Goal: Task Accomplishment & Management: Manage account settings

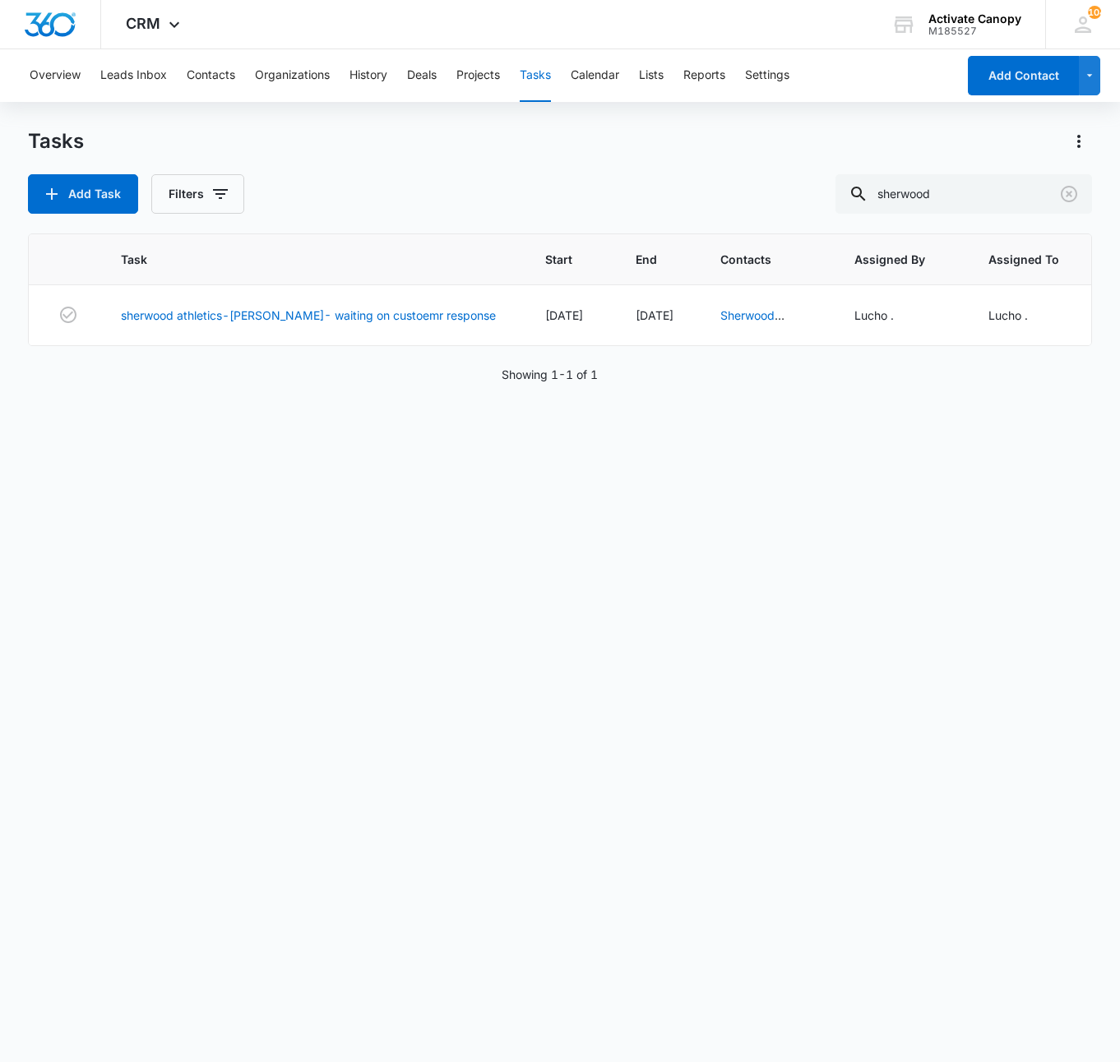
scroll to position [0, 204]
click at [957, 209] on input "sherwood" at bounding box center [963, 193] width 256 height 39
type input "run [PERSON_NAME]"
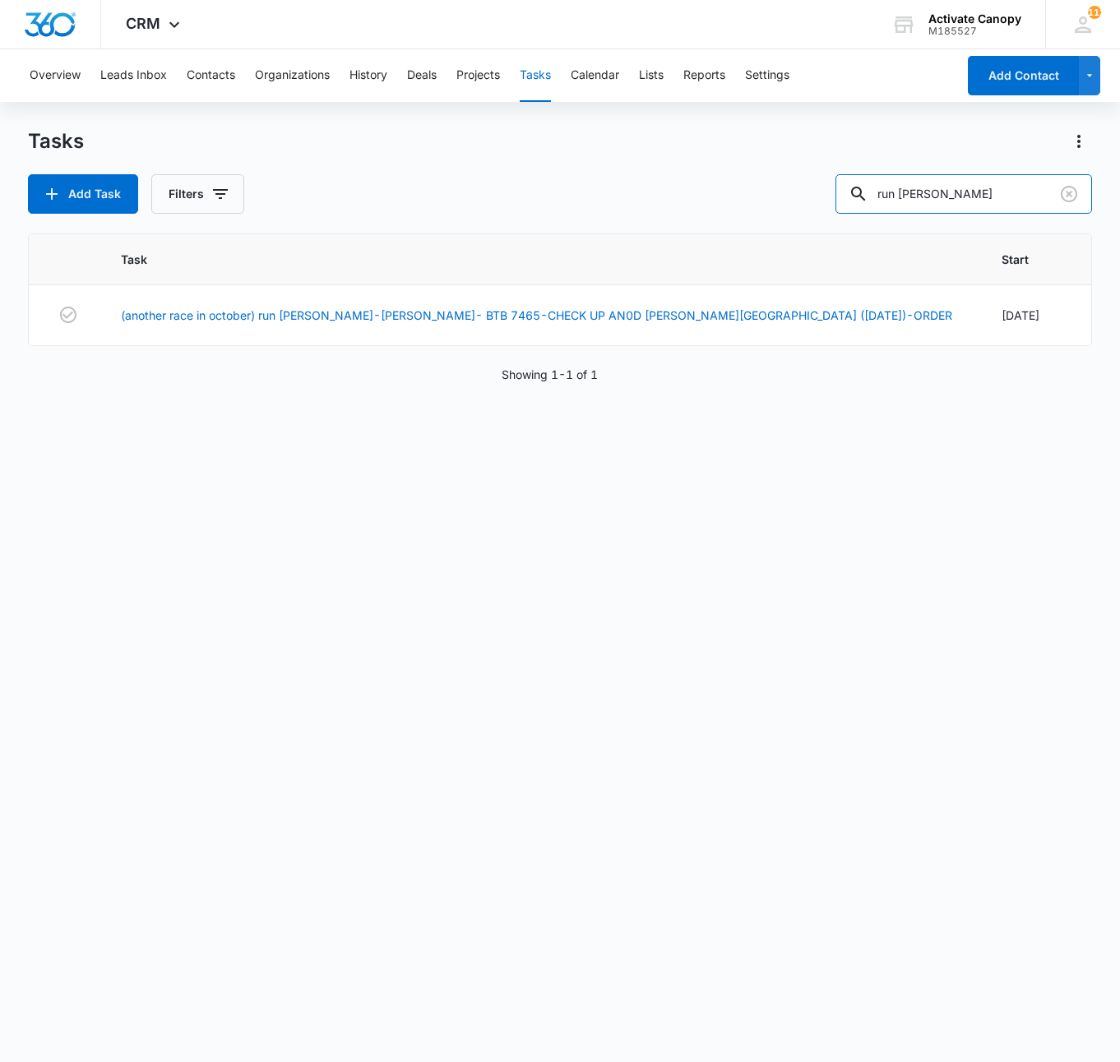
scroll to position [0, 503]
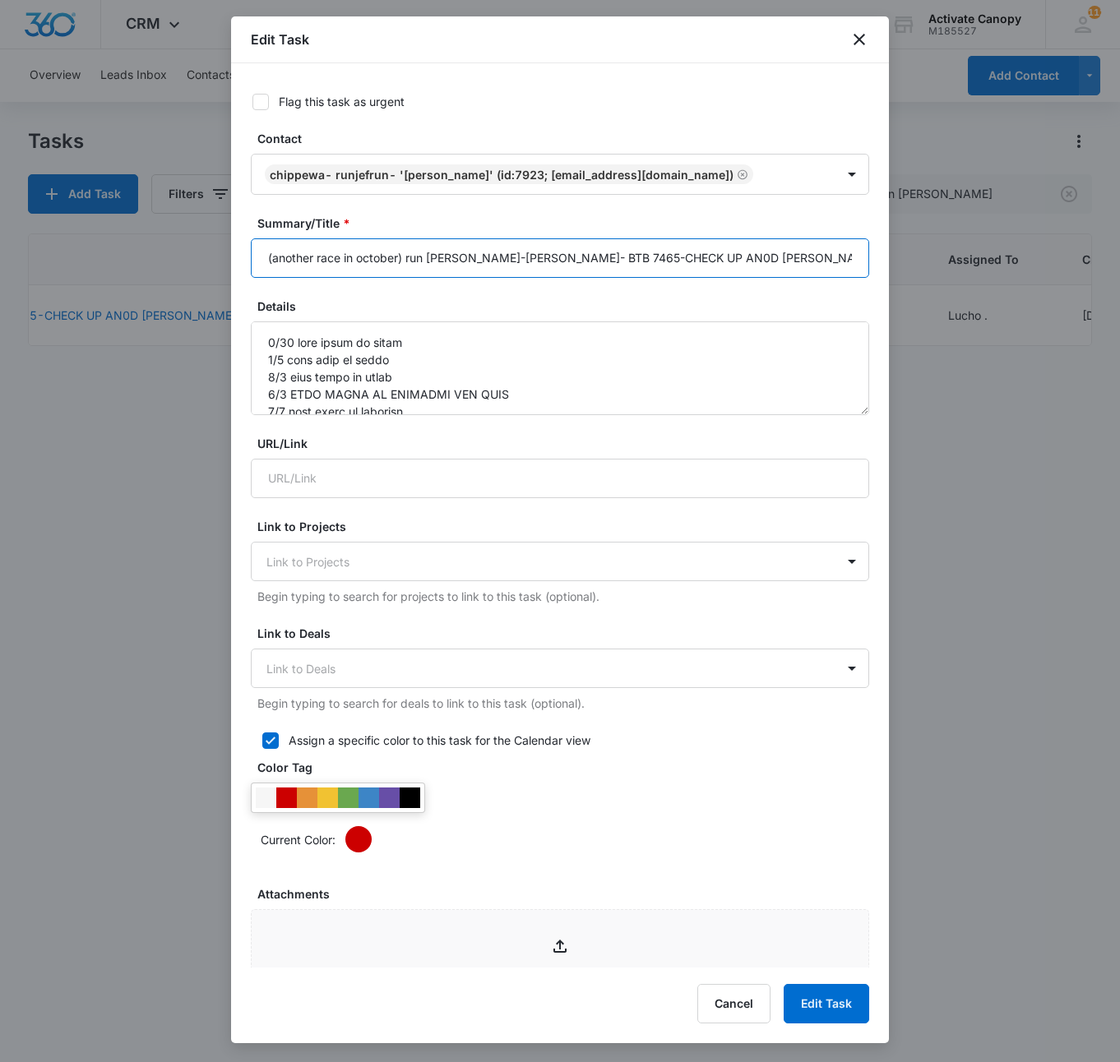
click at [595, 255] on input "(another race in october) run [PERSON_NAME]-[PERSON_NAME]- BTB 7465-CHECK UP AN…" at bounding box center [560, 257] width 618 height 39
type input "(another race in october) run [PERSON_NAME]-[PERSON_NAME]- BTB 7465-CHECK UP AN…"
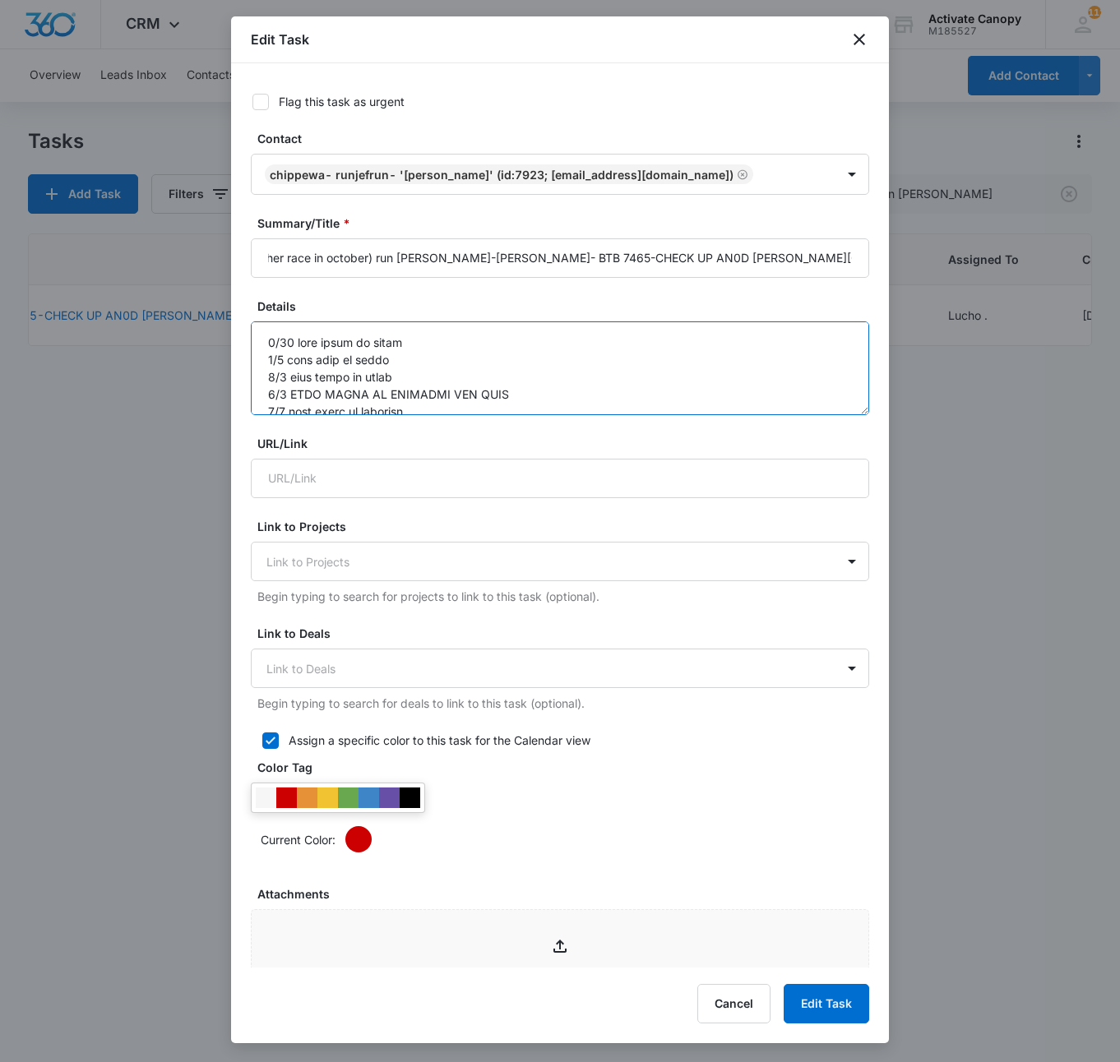
click at [268, 350] on textarea "Details" at bounding box center [560, 368] width 618 height 94
click at [283, 347] on textarea "Details" at bounding box center [560, 368] width 618 height 94
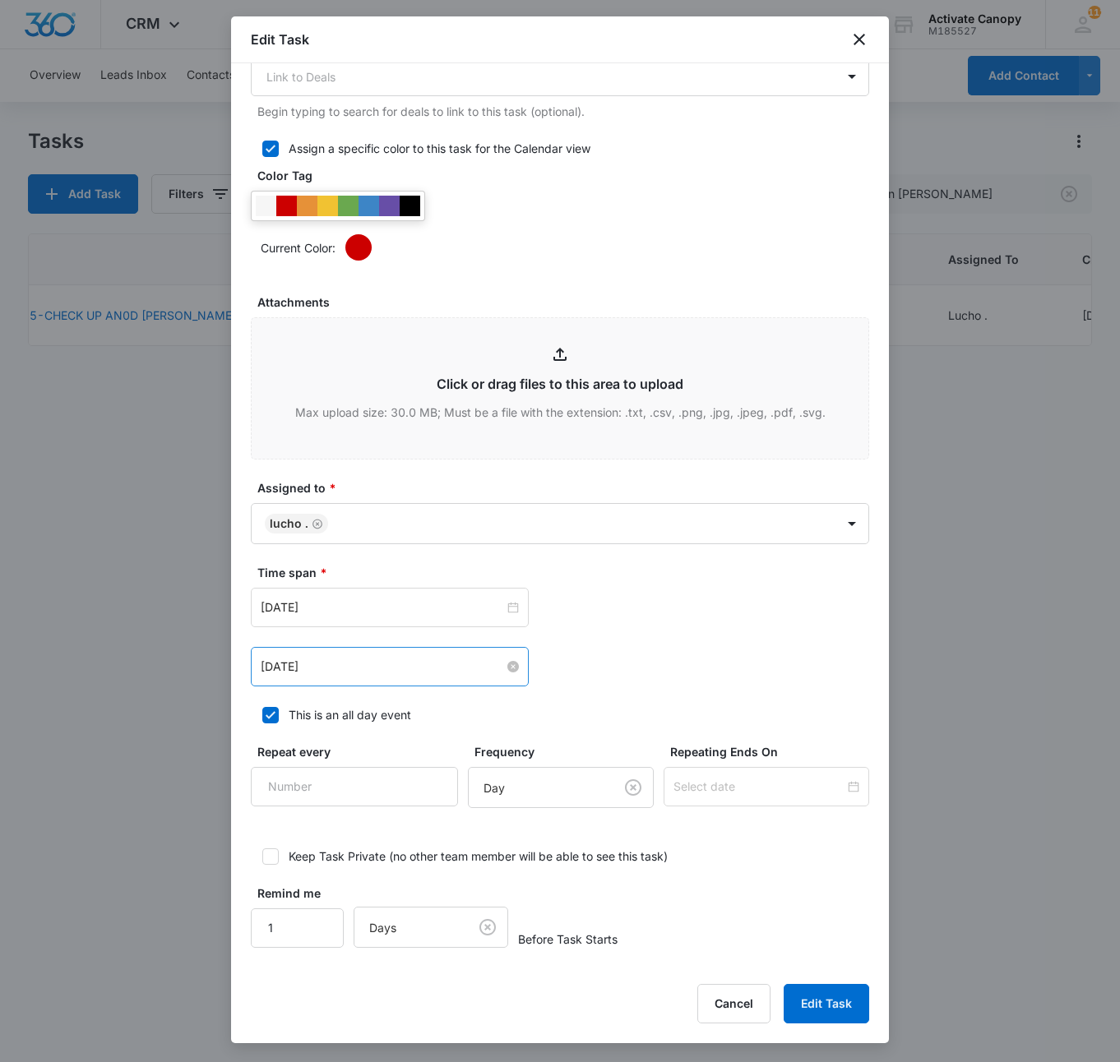
type textarea "8/12 Sent email to [PERSON_NAME] 8/10 sent email to [PERSON_NAME] 8/9 sent text…"
click at [349, 669] on input "[DATE]" at bounding box center [382, 667] width 243 height 18
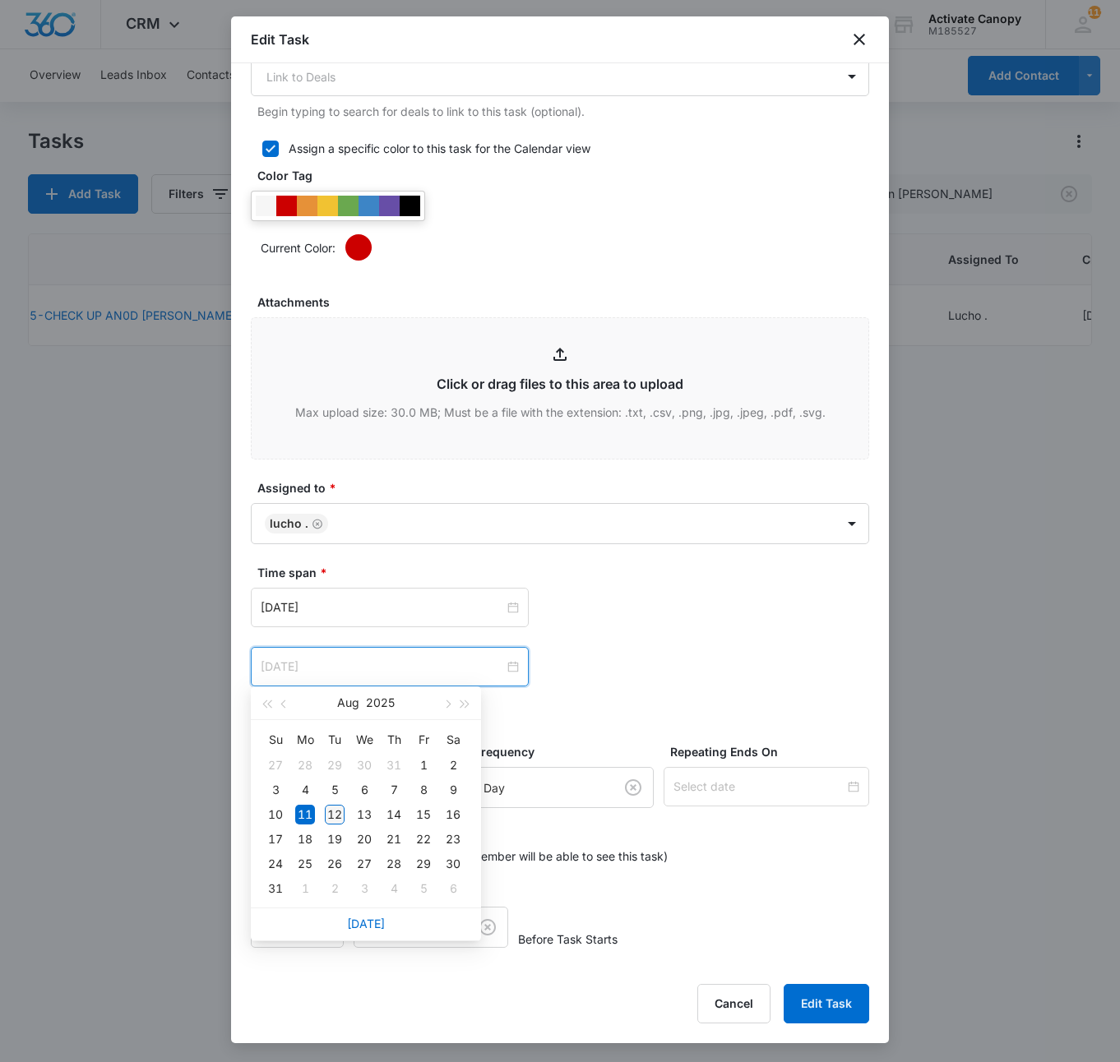
click at [342, 812] on div "12" at bounding box center [335, 815] width 20 height 20
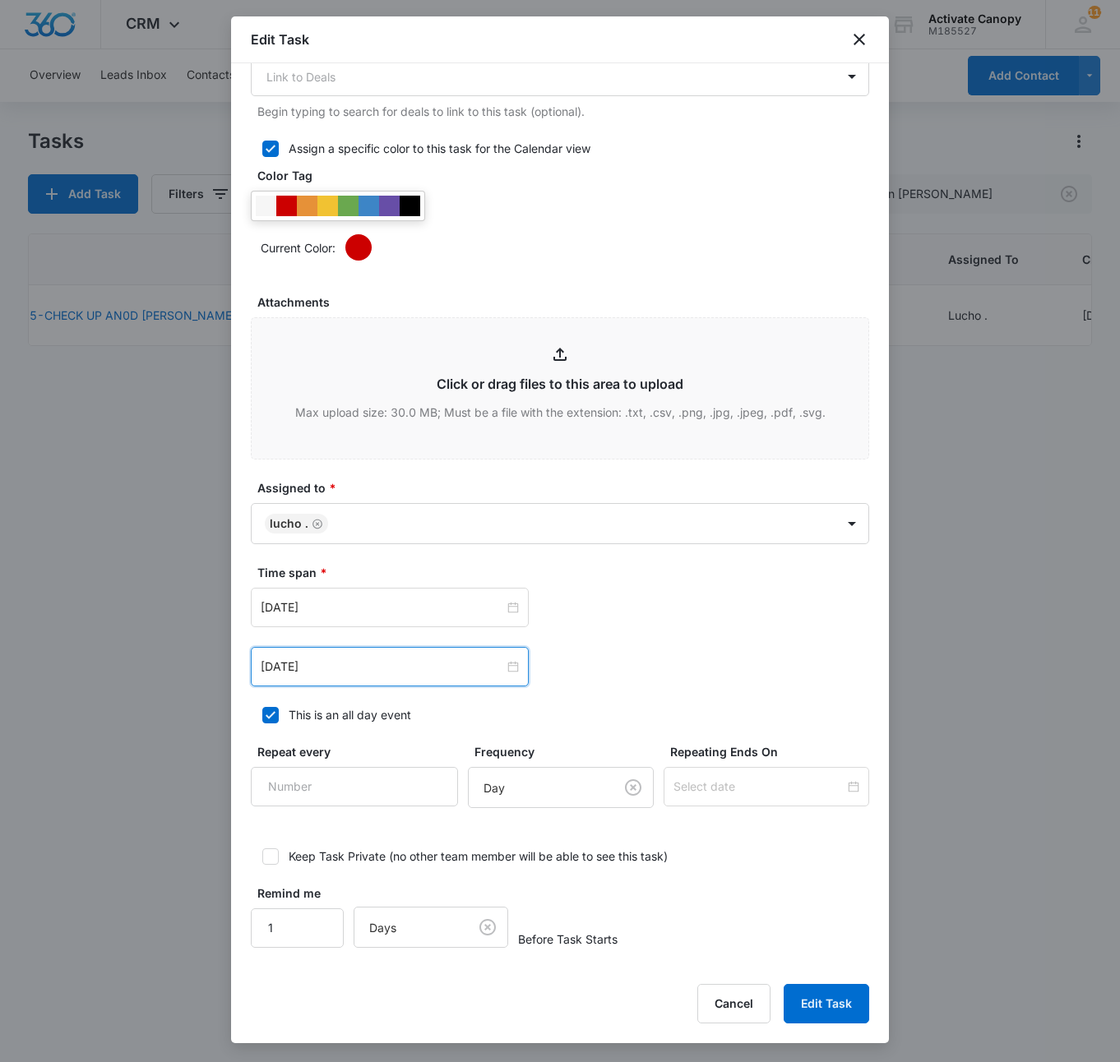
click at [350, 672] on div "[DATE]" at bounding box center [390, 666] width 278 height 39
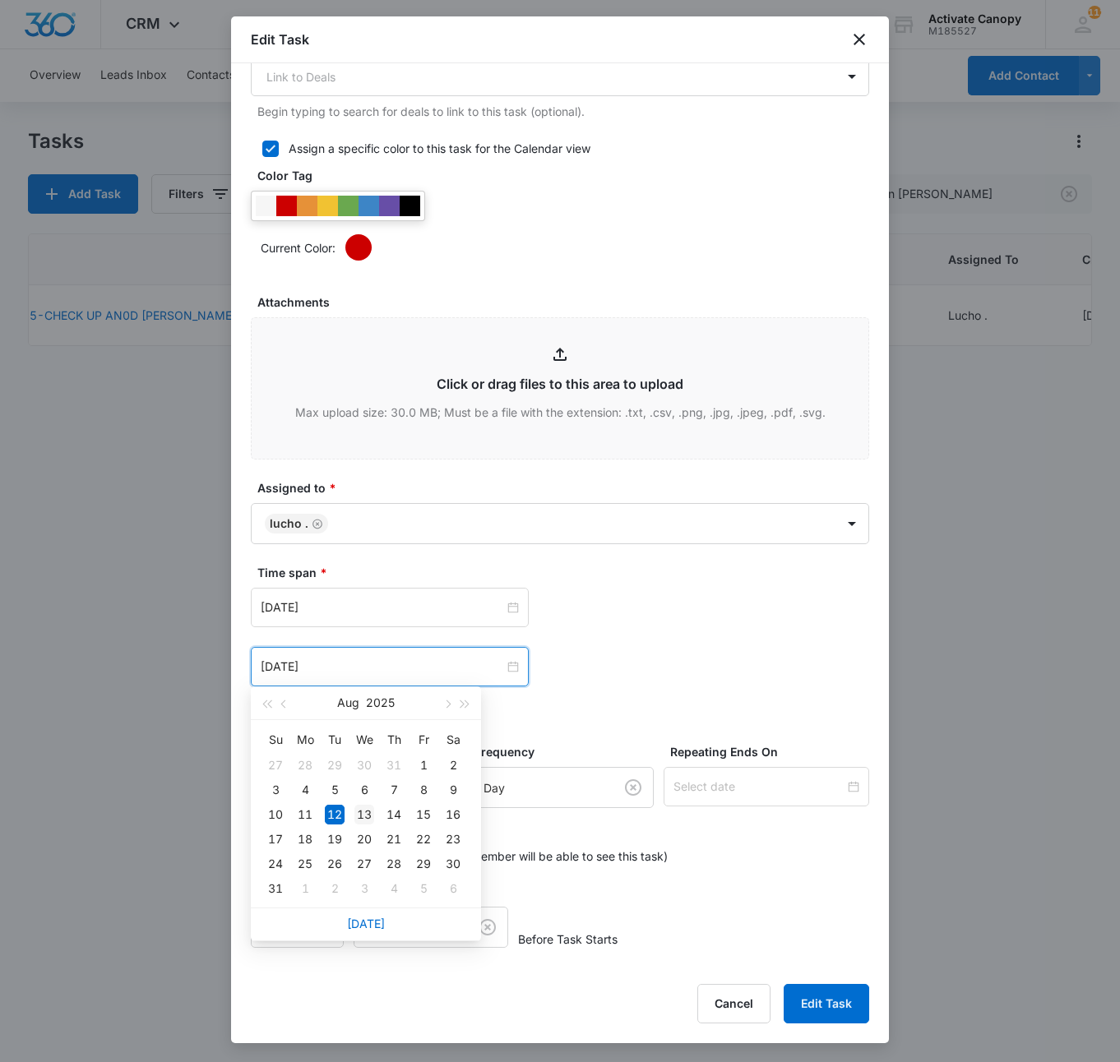
type input "[DATE]"
click at [357, 822] on div "13" at bounding box center [364, 815] width 20 height 20
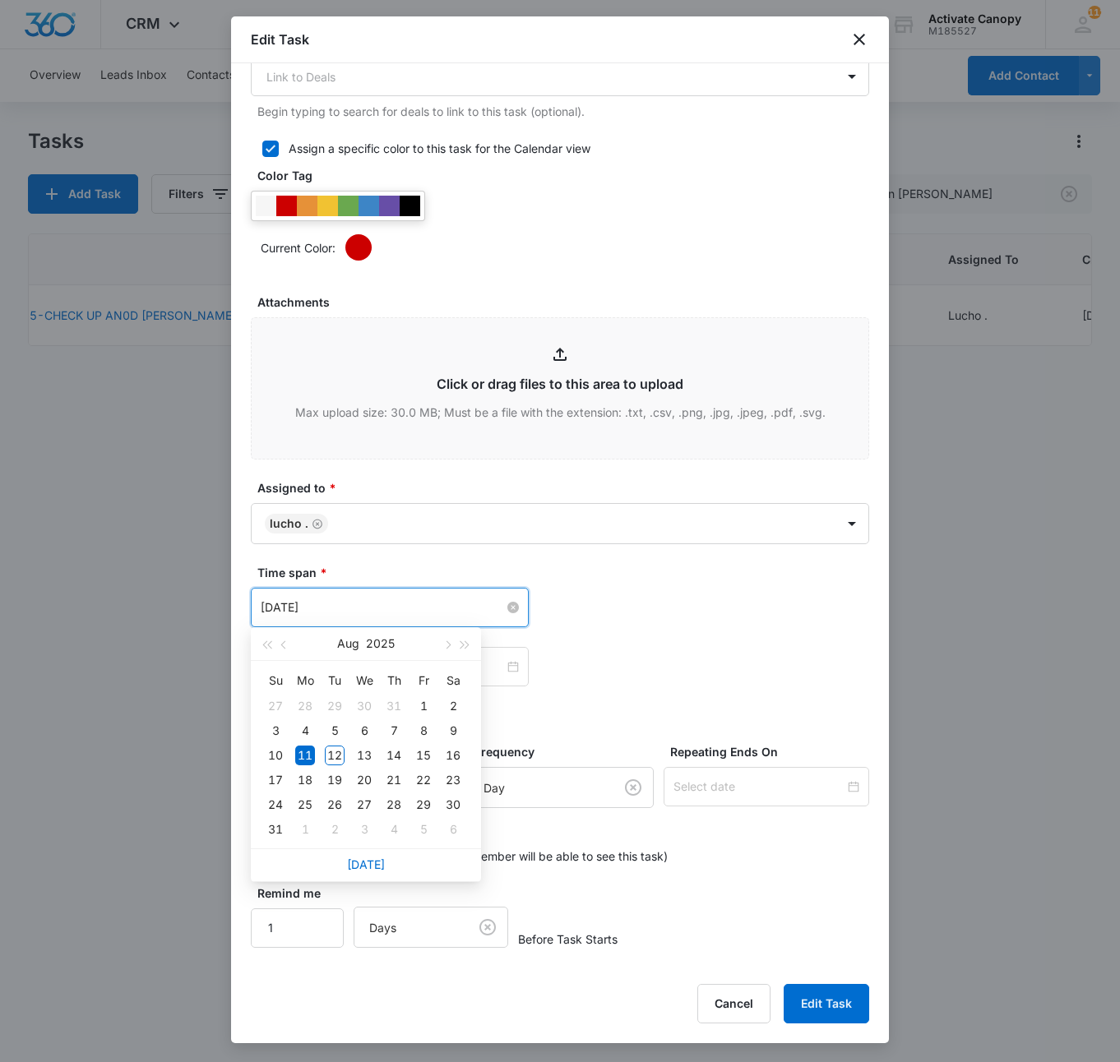
click at [367, 603] on input "[DATE]" at bounding box center [382, 607] width 243 height 18
type input "[DATE]"
click at [368, 758] on div "13" at bounding box center [364, 756] width 20 height 20
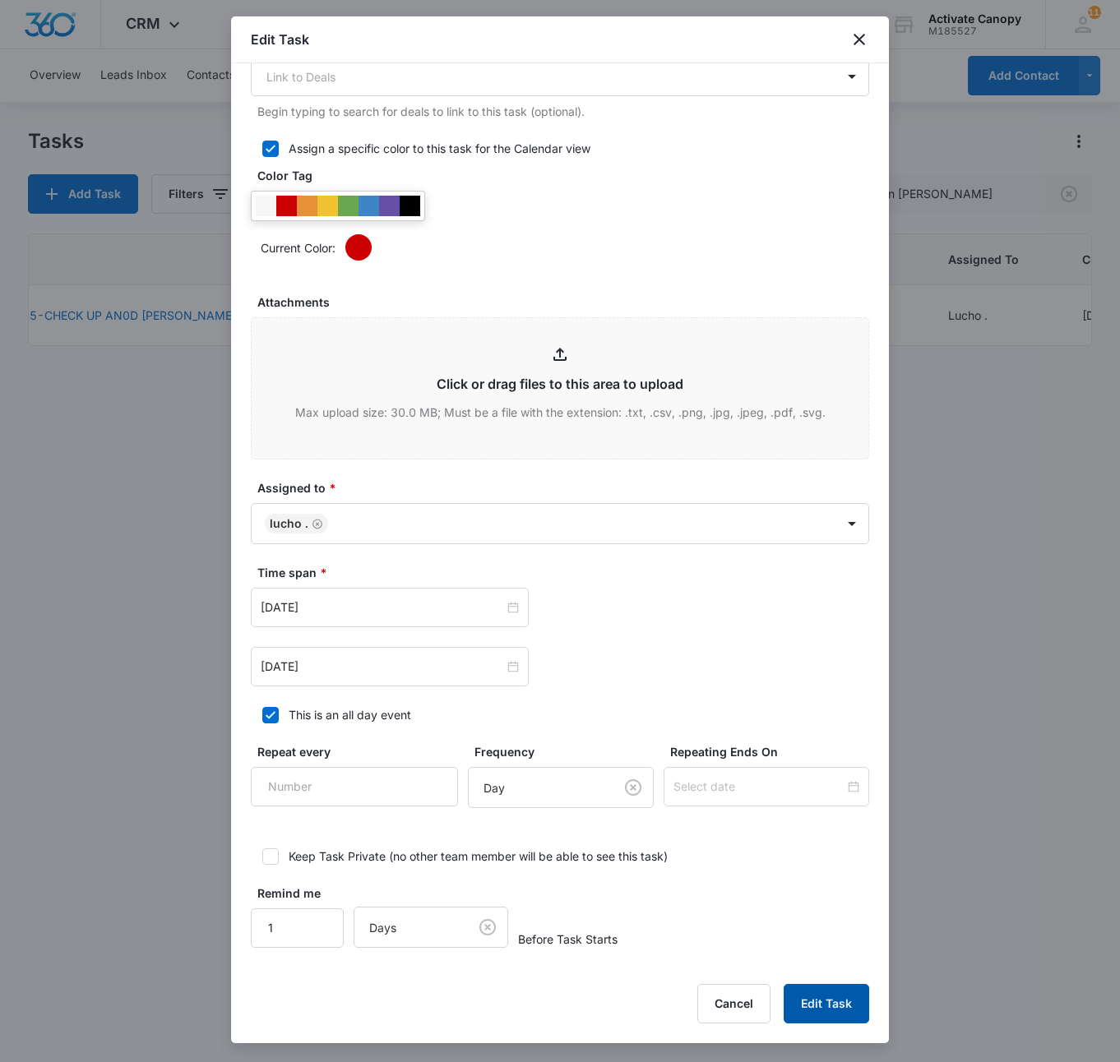
click at [829, 995] on button "Edit Task" at bounding box center [825, 1003] width 85 height 39
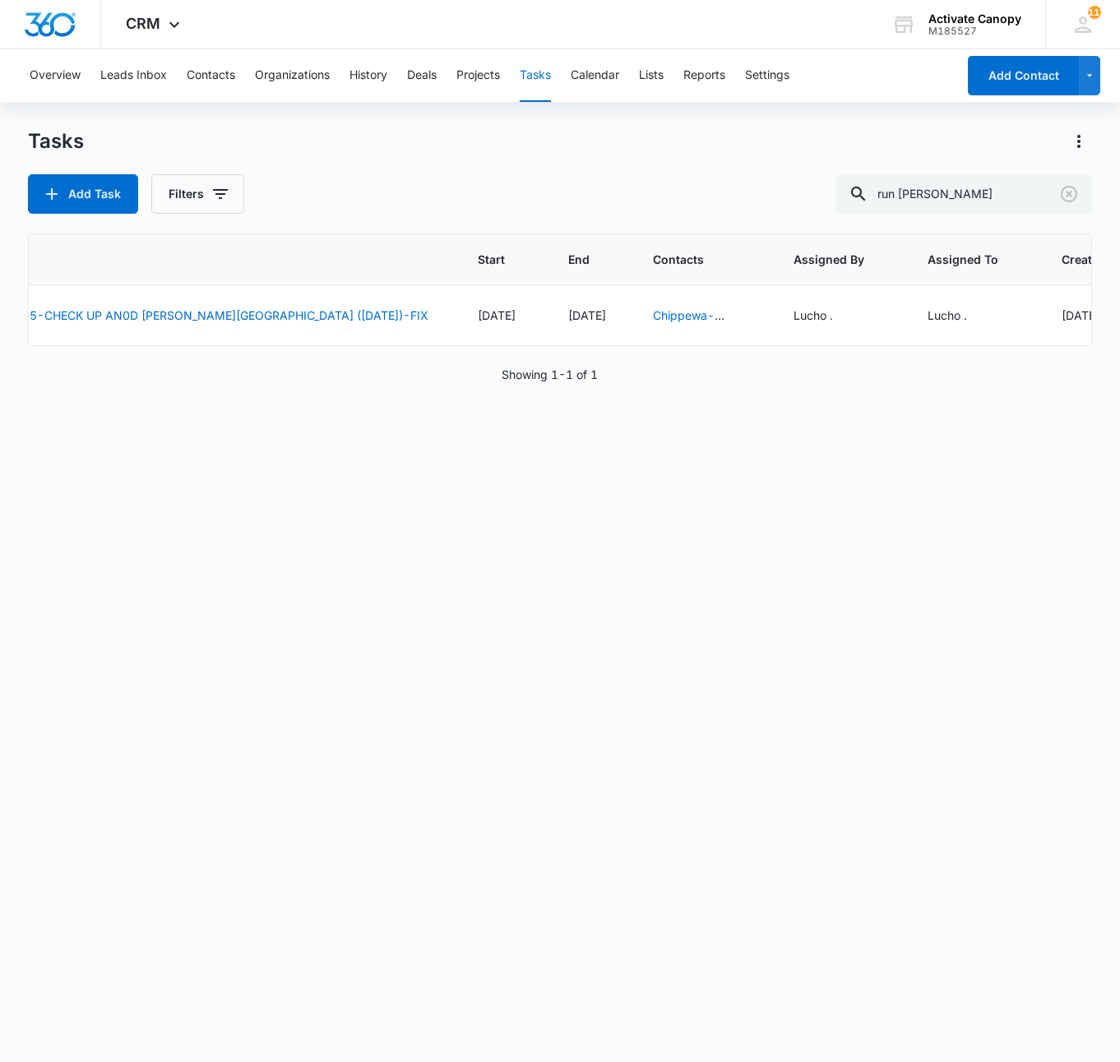
scroll to position [0, 482]
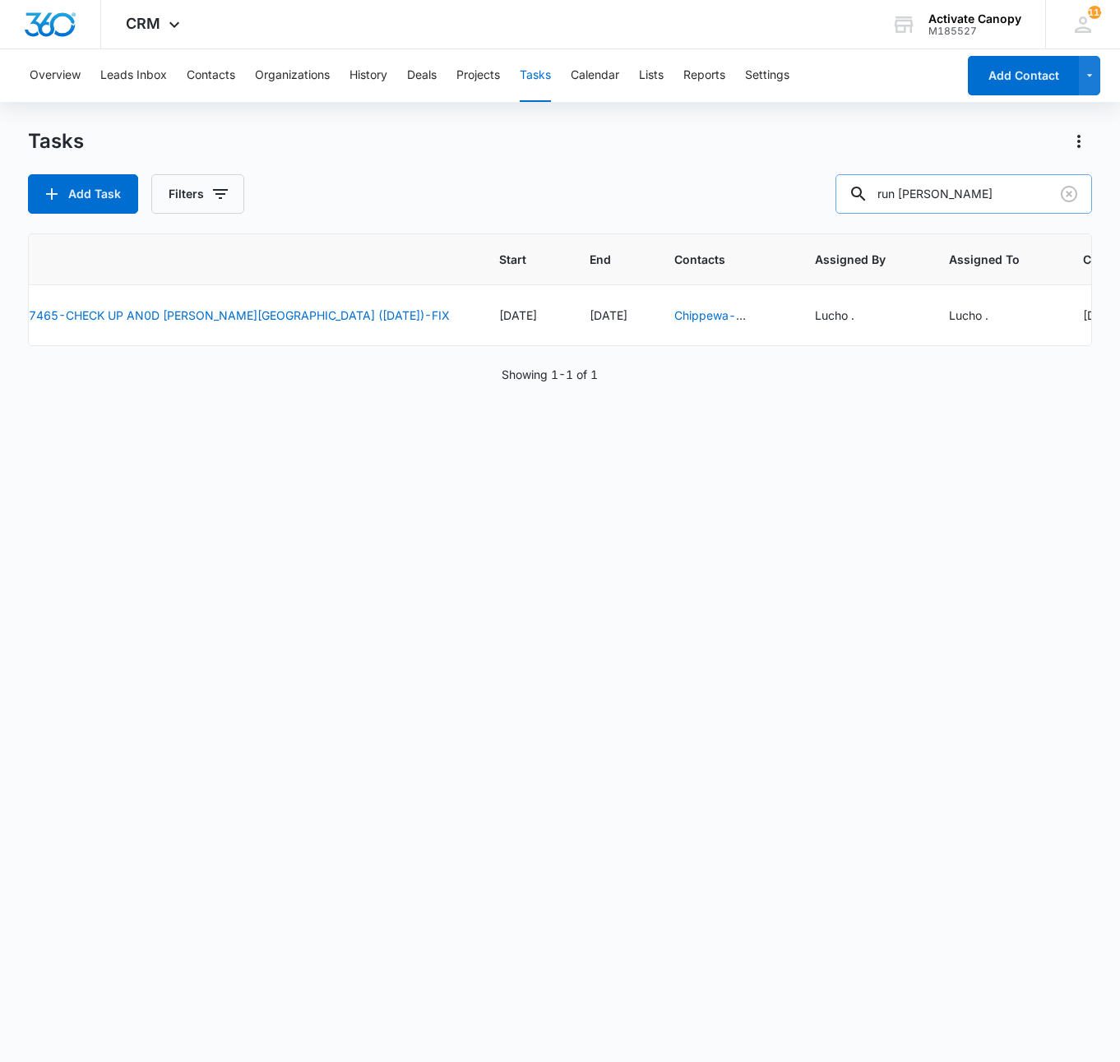
click at [977, 181] on input "run [PERSON_NAME]" at bounding box center [963, 193] width 256 height 39
type input "r"
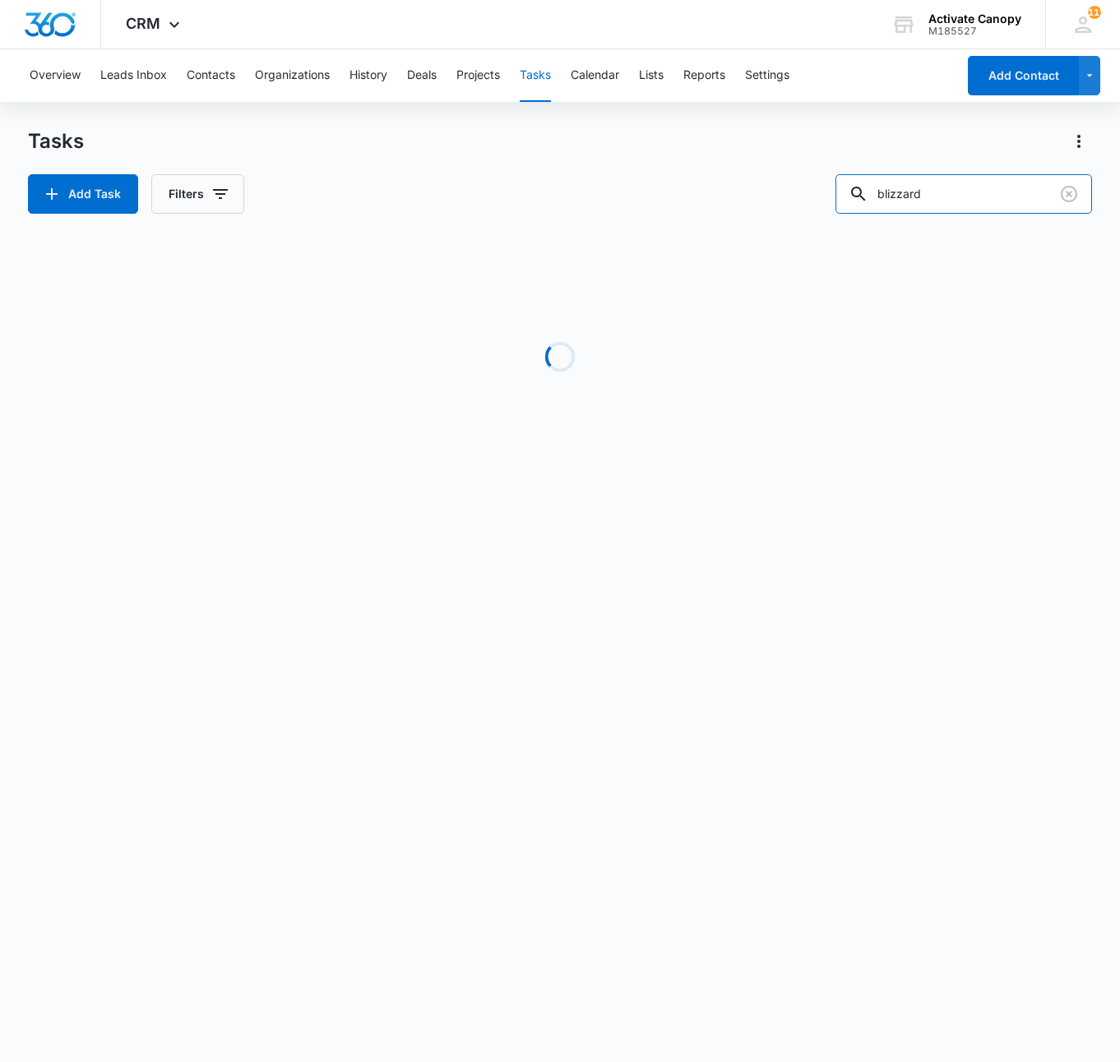
scroll to position [0, 0]
type input "b"
type input "lb bombers"
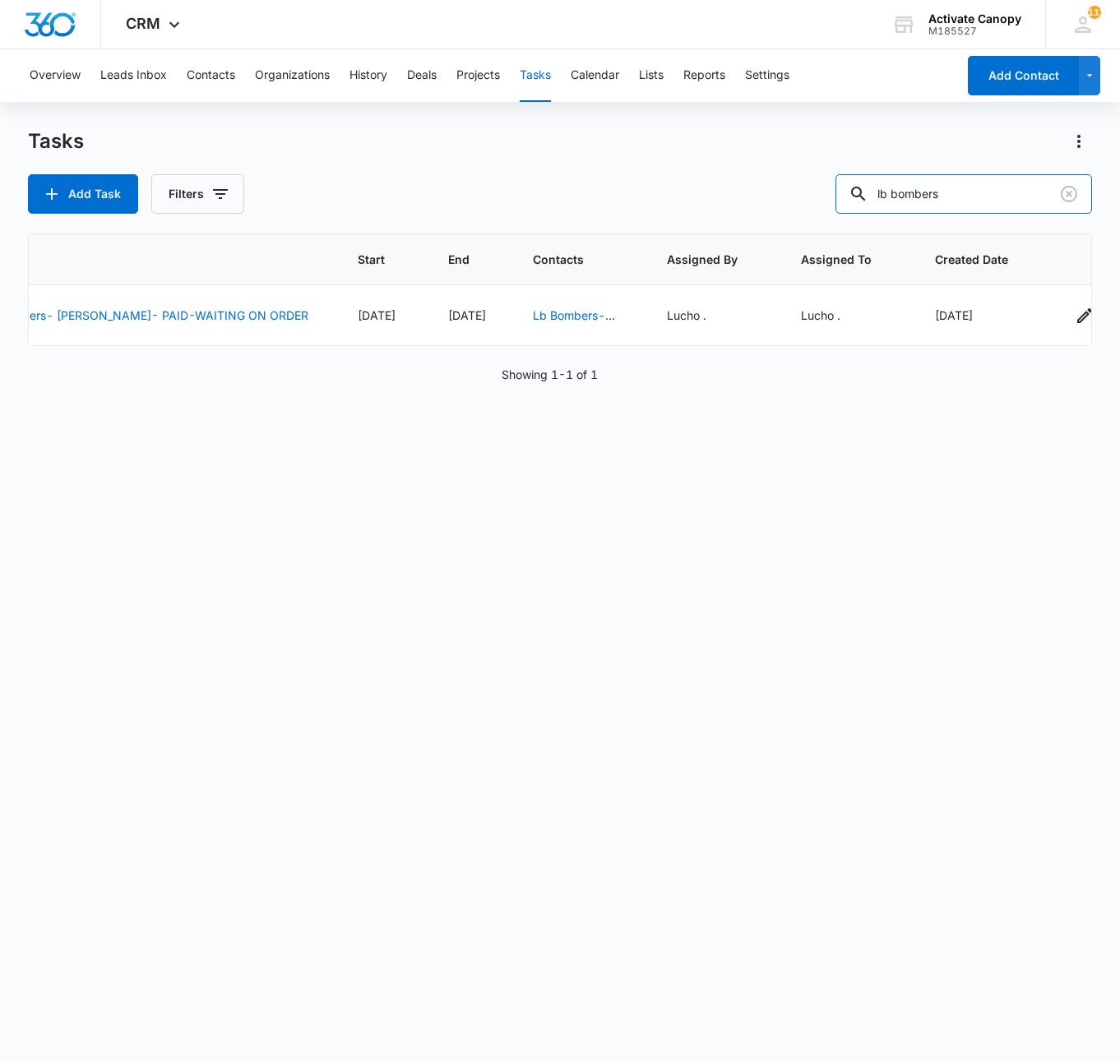
scroll to position [0, 199]
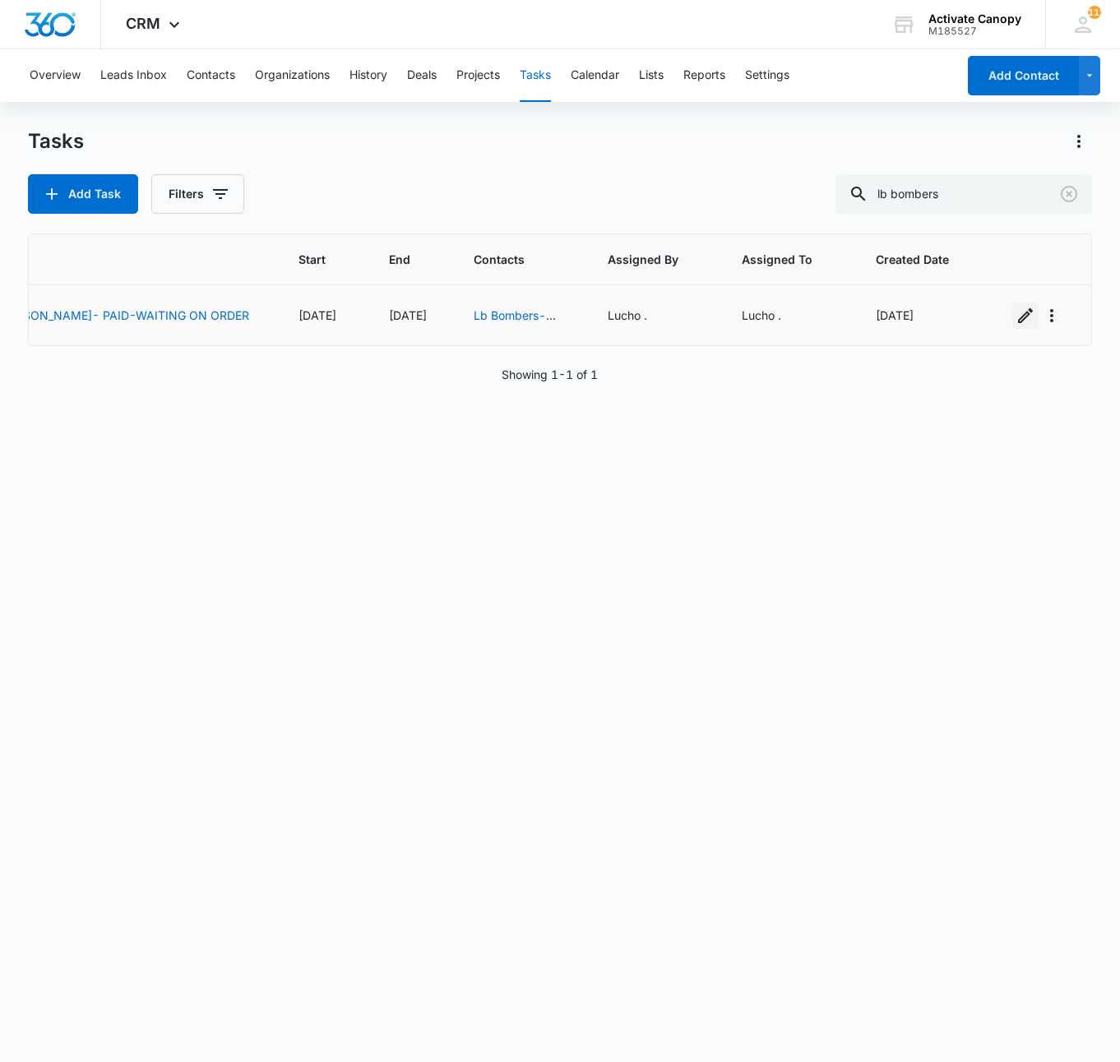
click at [1015, 324] on icon "button" at bounding box center [1025, 316] width 20 height 20
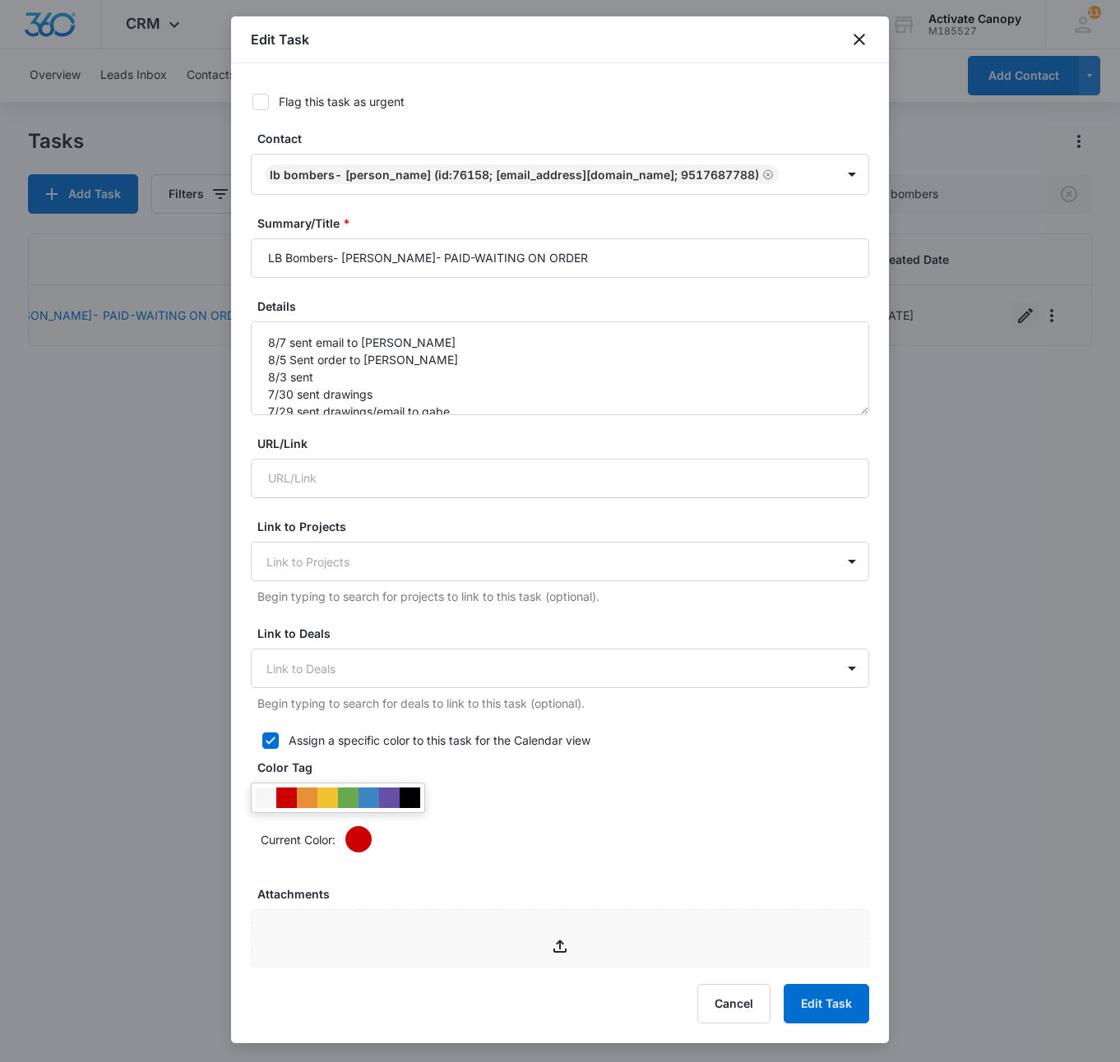
type input "[DATE]"
click at [626, 265] on input "LB Bombers- [PERSON_NAME]- PAID-WAITING ON ORDER" at bounding box center [560, 257] width 618 height 39
type input "LB Bombers- [PERSON_NAME]- PAID GOT OTDER-waiting on adress change"
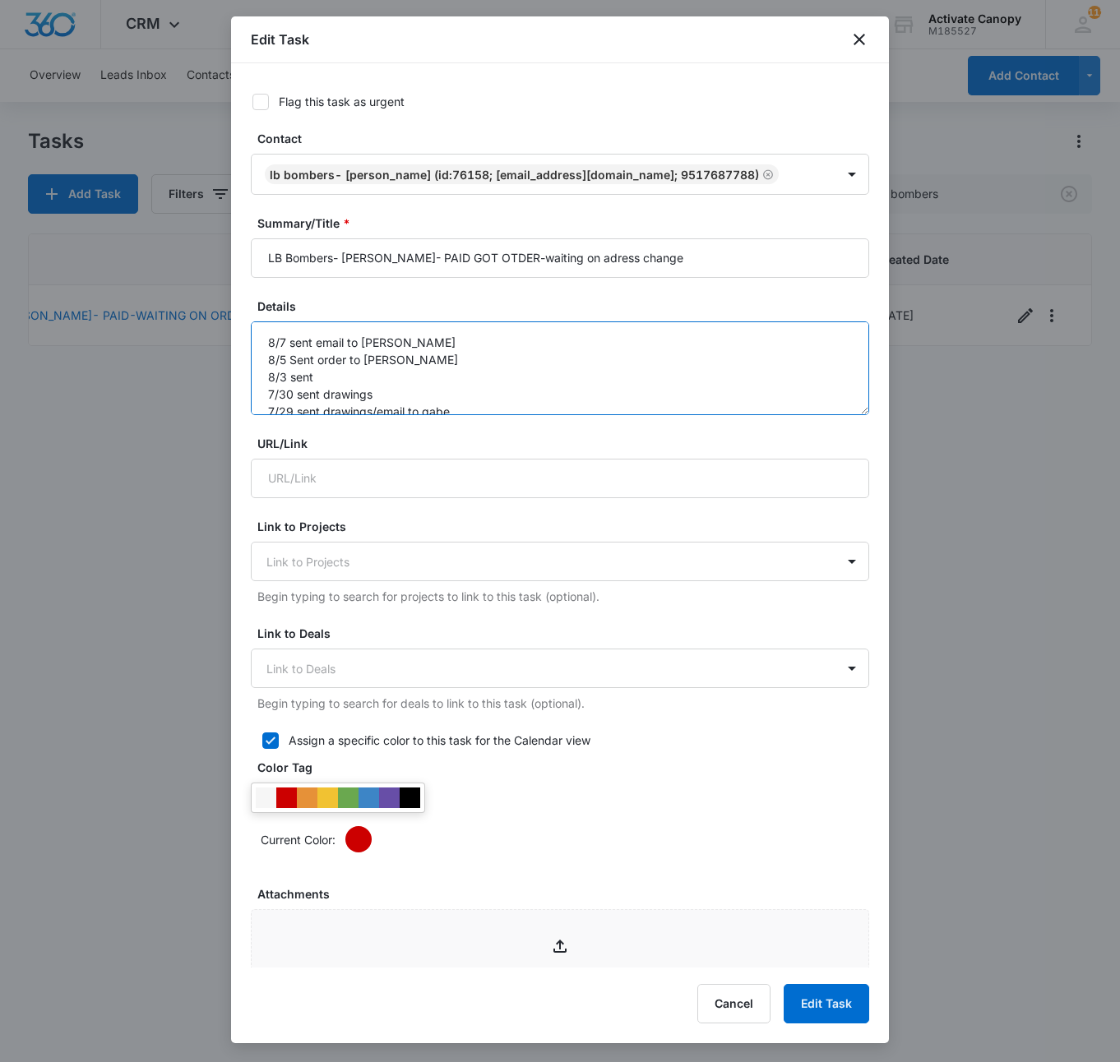
click at [293, 340] on textarea "8/7 sent email to [PERSON_NAME] 8/5 Sent order to [PERSON_NAME] 8/3 sent 7/30 s…" at bounding box center [560, 368] width 618 height 94
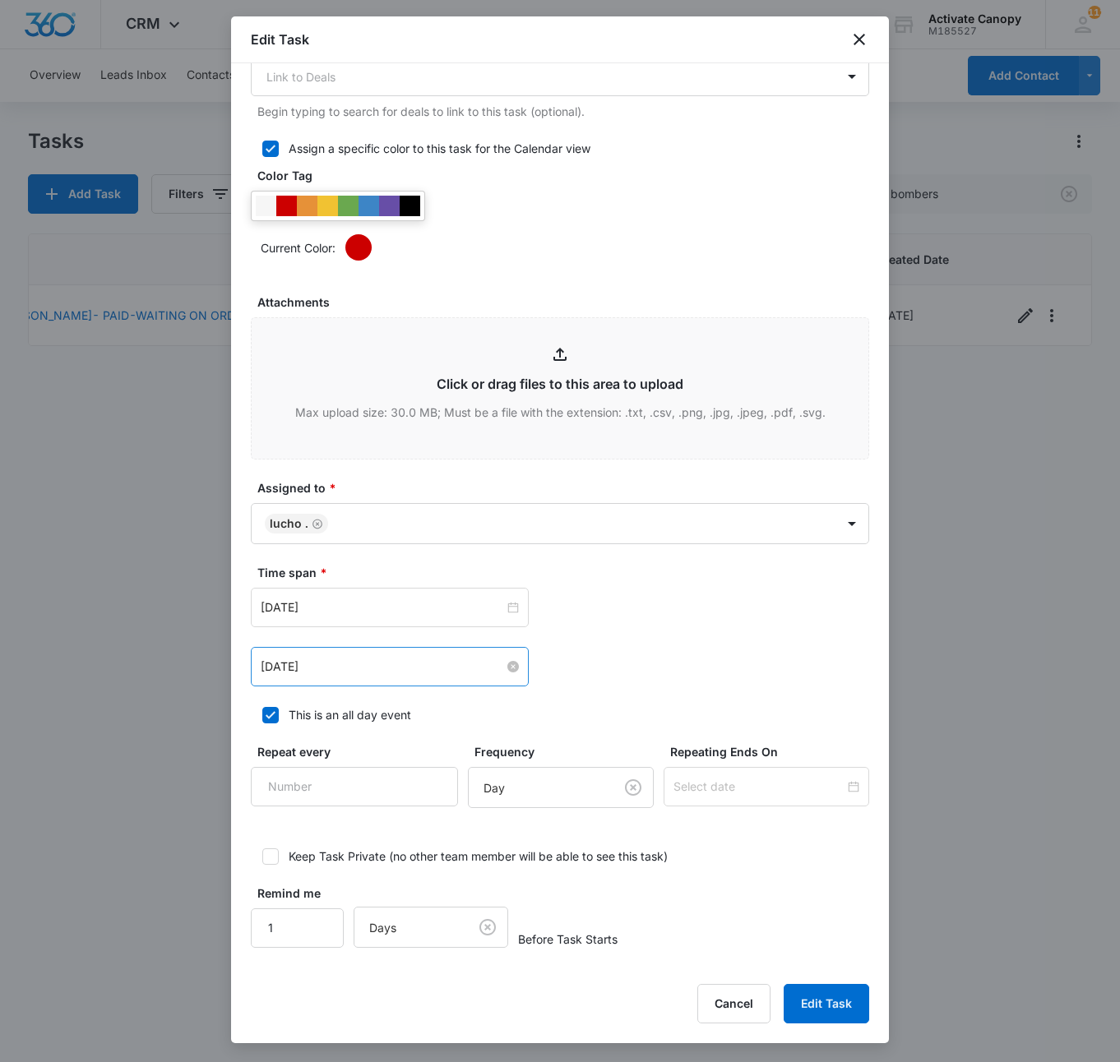
type textarea "8/12 sent email to customer 8/7 sent email to [PERSON_NAME] 8/5 Sent order to […"
click at [368, 664] on input "[DATE]" at bounding box center [382, 667] width 243 height 18
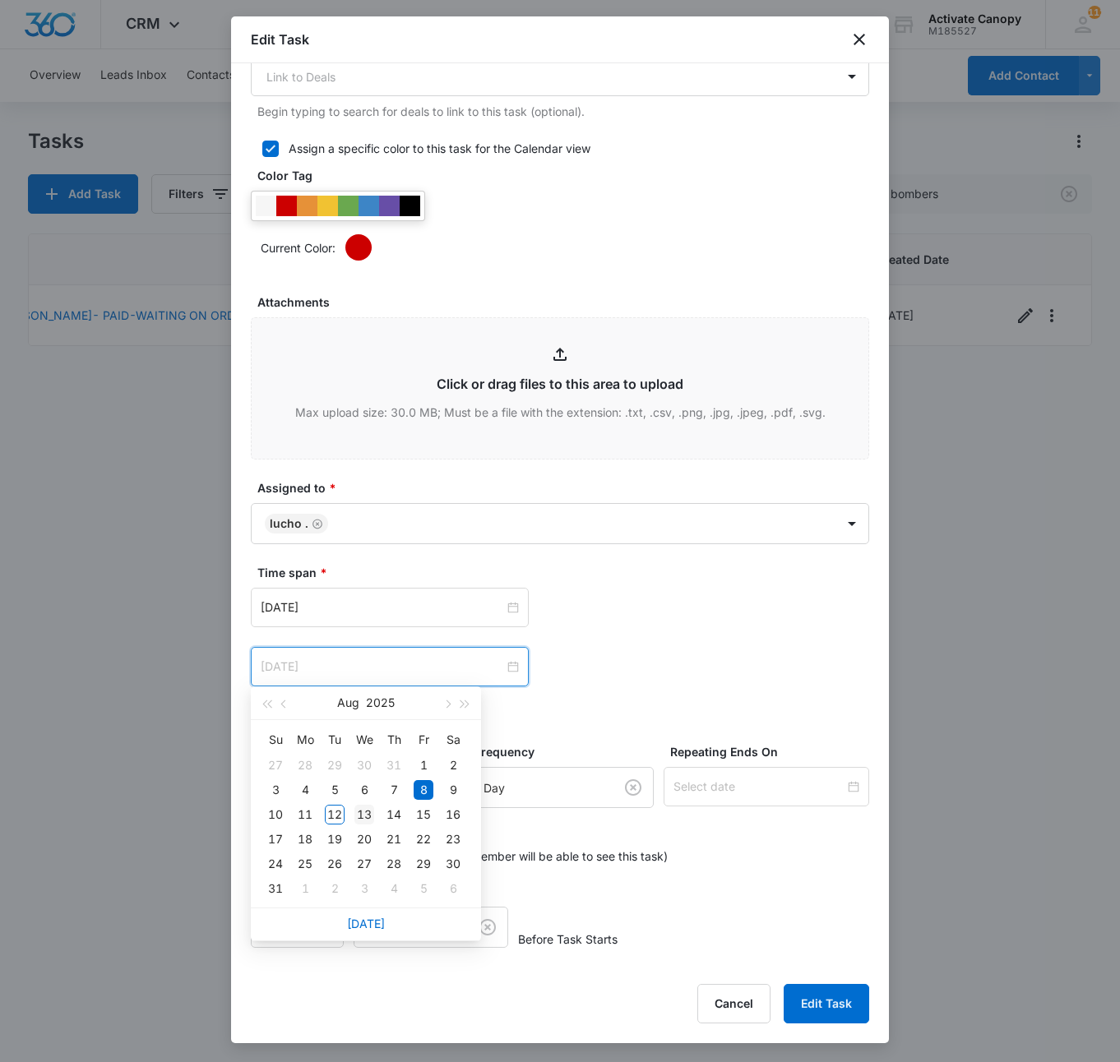
type input "[DATE]"
click at [363, 816] on div "13" at bounding box center [364, 815] width 20 height 20
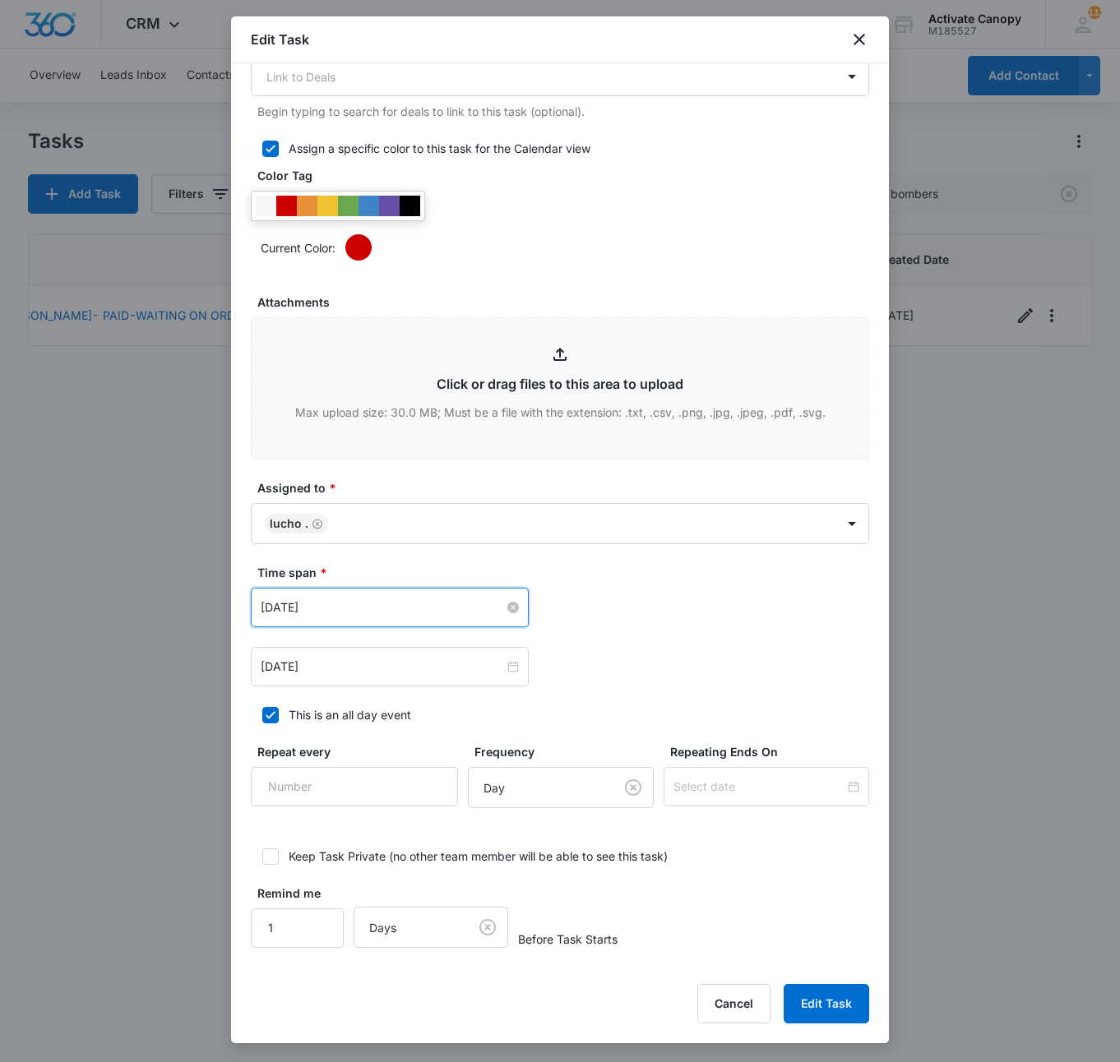
click at [347, 612] on input "[DATE]" at bounding box center [382, 607] width 243 height 18
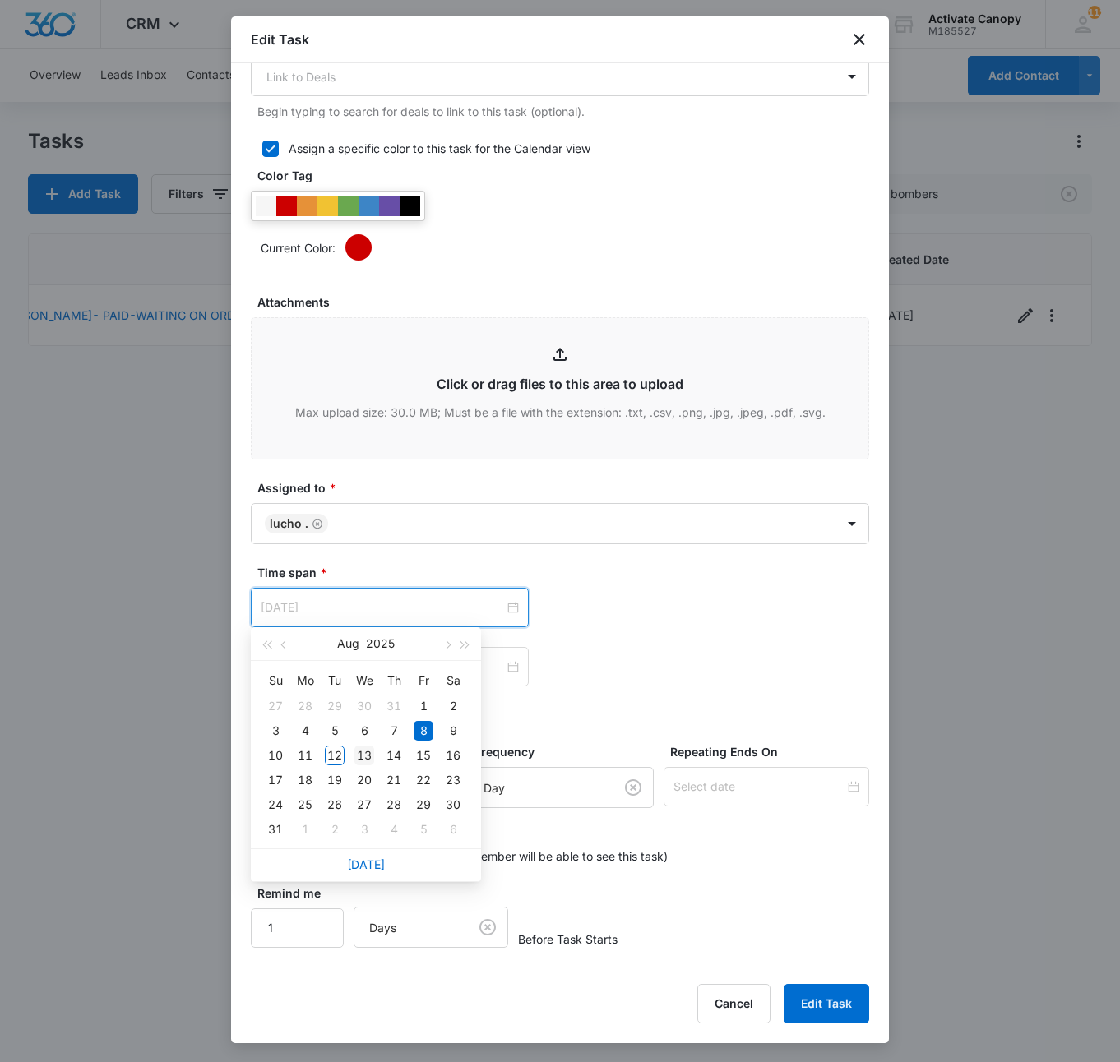
type input "[DATE]"
click at [370, 760] on div "13" at bounding box center [364, 756] width 20 height 20
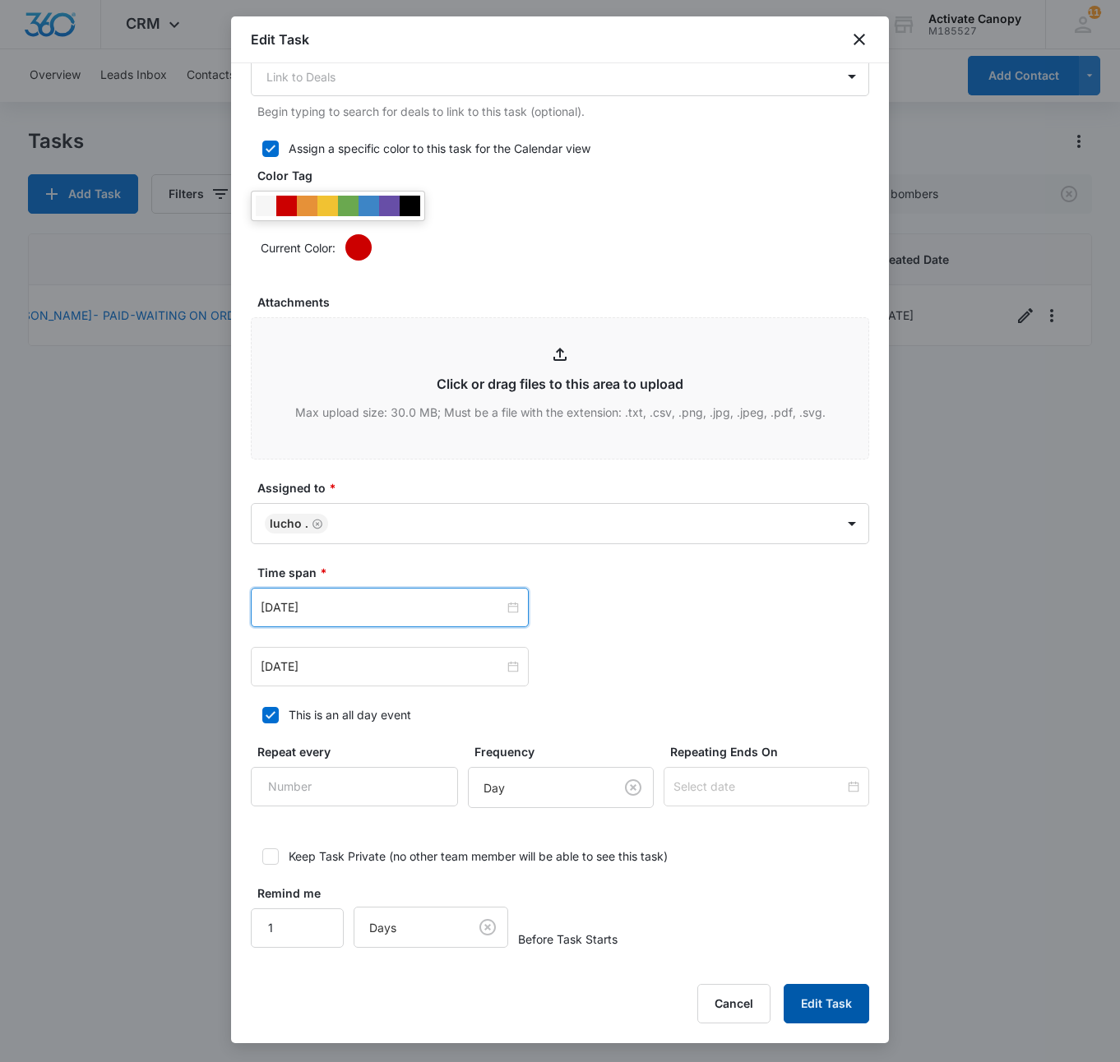
click at [812, 985] on button "Edit Task" at bounding box center [825, 1003] width 85 height 39
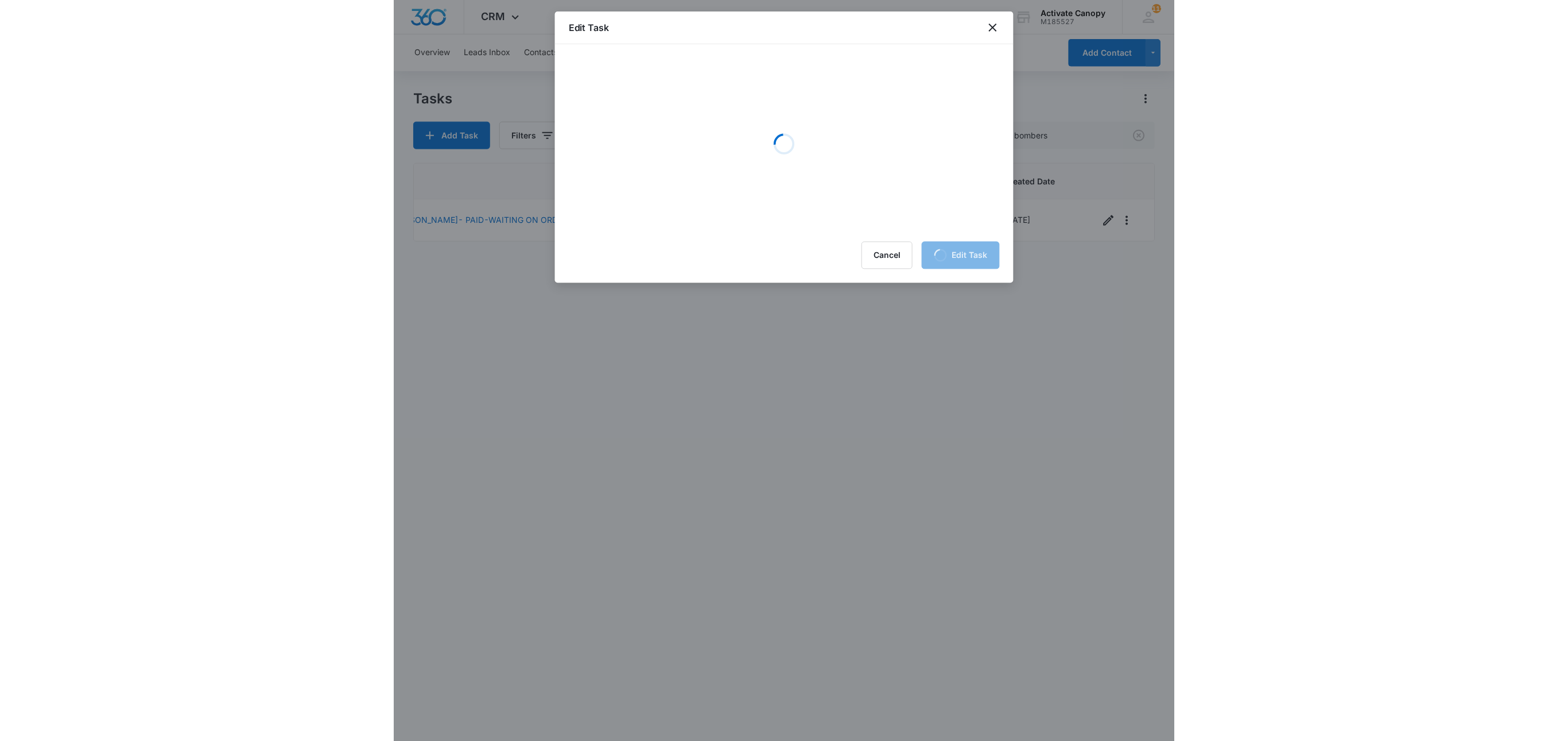
scroll to position [0, 0]
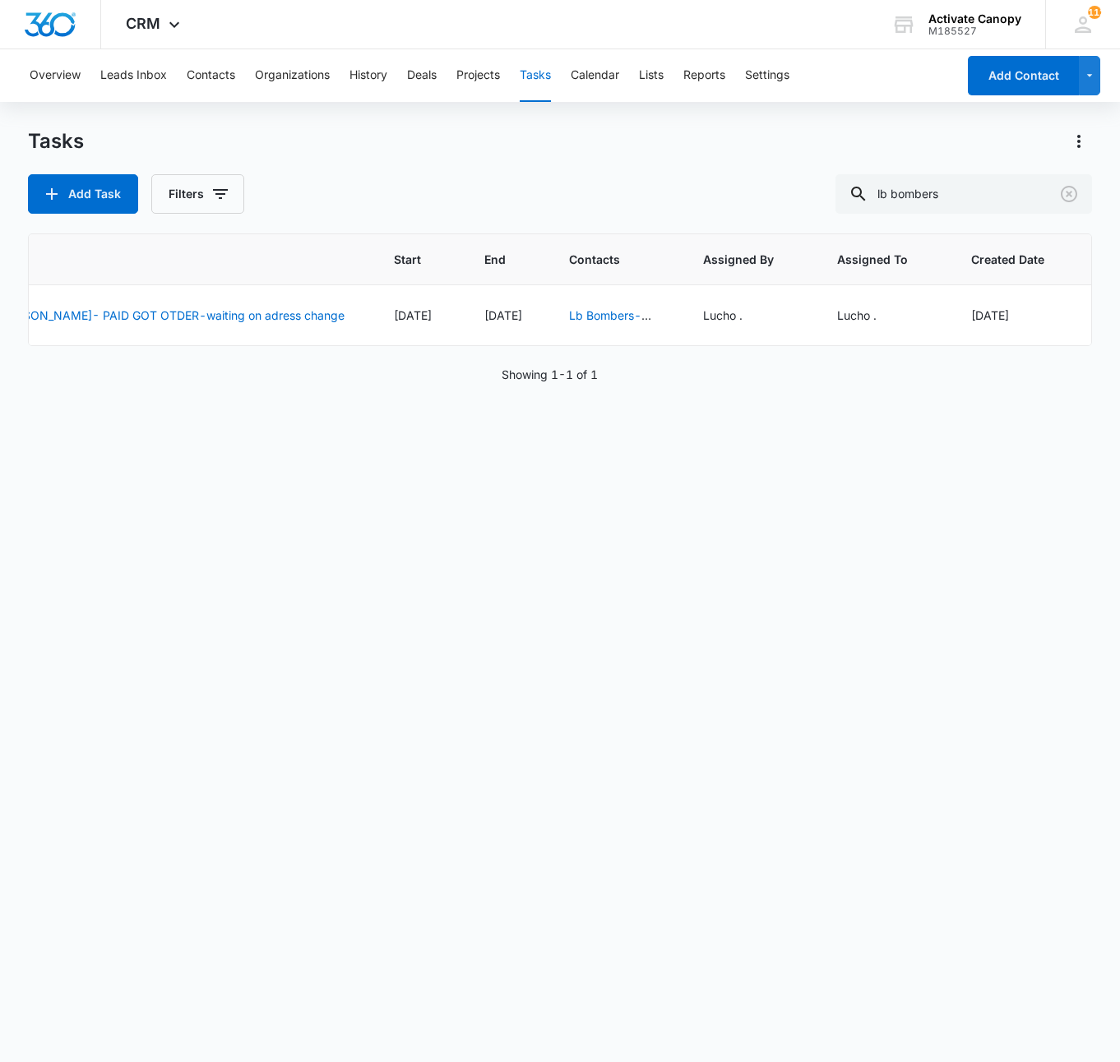
click at [465, 528] on div "Task Start End Contacts Assigned By Assigned To Created Date LB Bombers- [PERSO…" at bounding box center [560, 636] width 1064 height 807
